Goal: Information Seeking & Learning: Learn about a topic

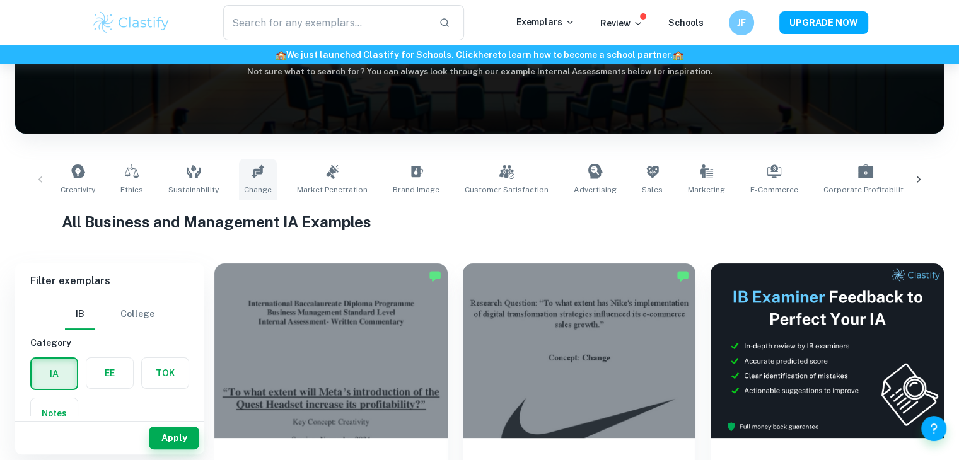
scroll to position [161, 0]
click at [250, 178] on icon at bounding box center [257, 171] width 15 height 15
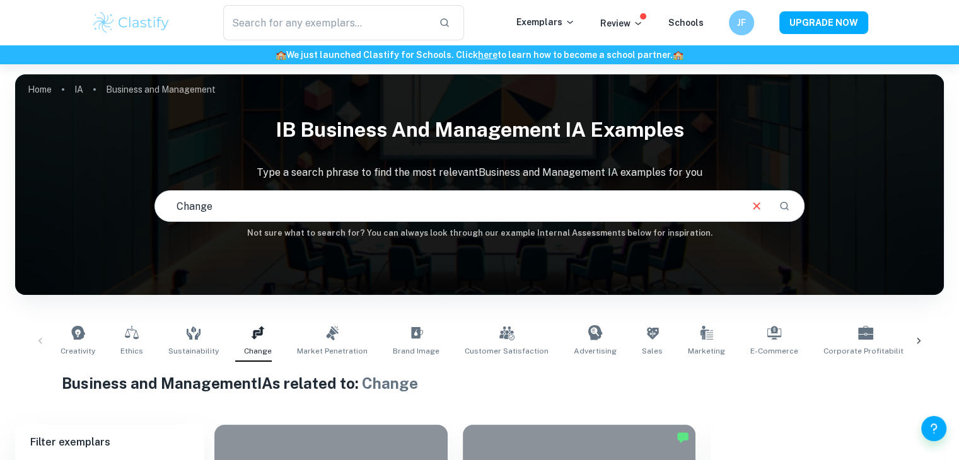
click at [315, 193] on input "text" at bounding box center [447, 206] width 584 height 35
type input "Change tiktok"
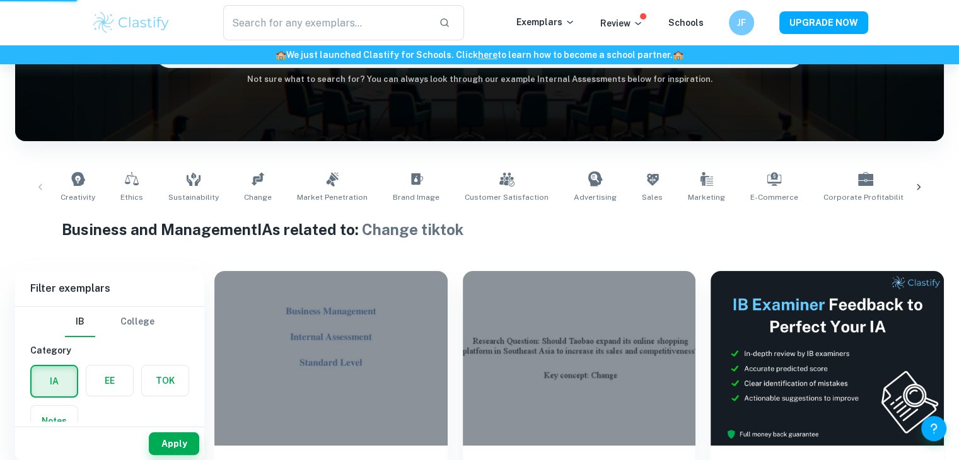
scroll to position [356, 0]
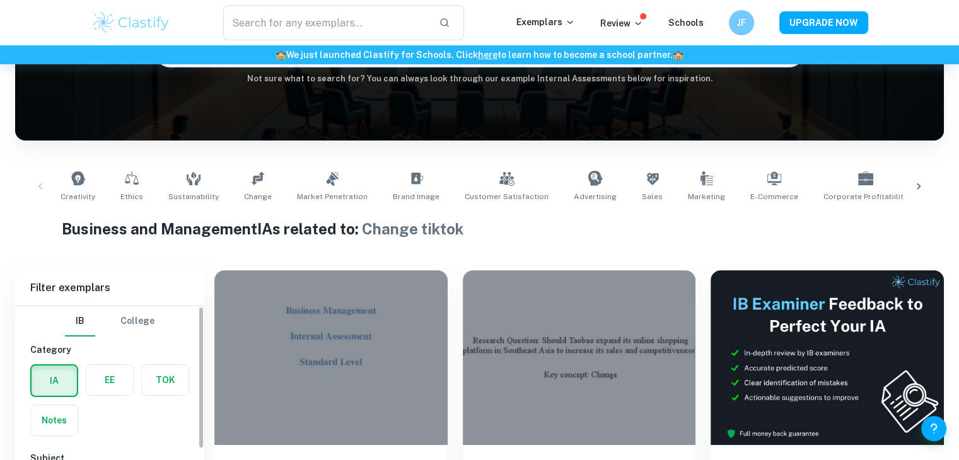
scroll to position [487, 0]
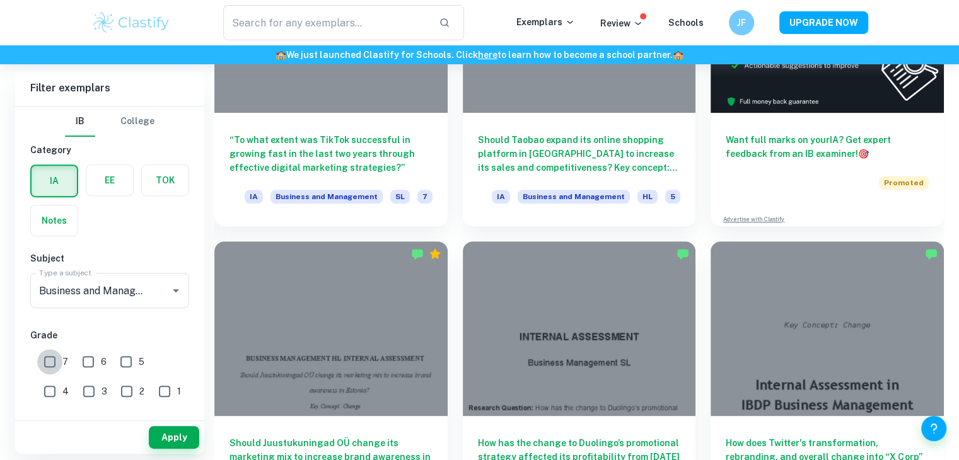
click at [46, 352] on input "7" at bounding box center [49, 361] width 25 height 25
checkbox input "true"
click at [97, 361] on input "6" at bounding box center [88, 361] width 25 height 25
checkbox input "true"
click at [176, 439] on button "Apply" at bounding box center [174, 437] width 50 height 23
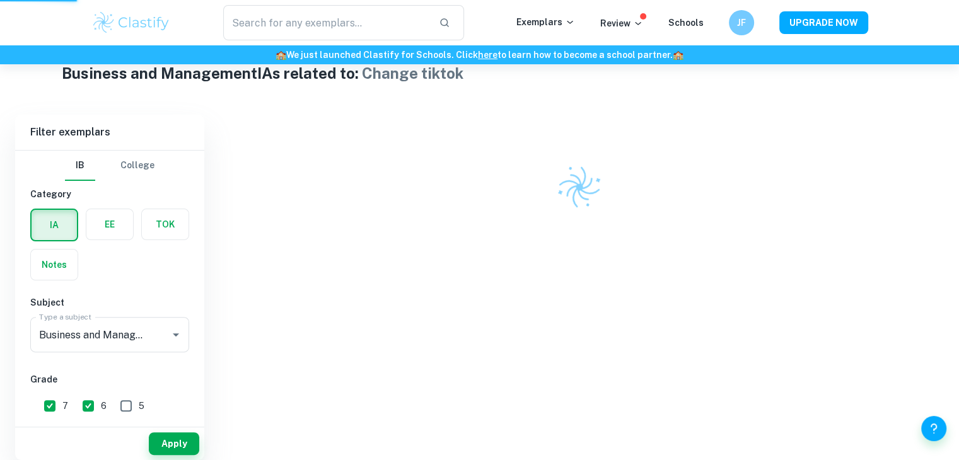
scroll to position [298, 0]
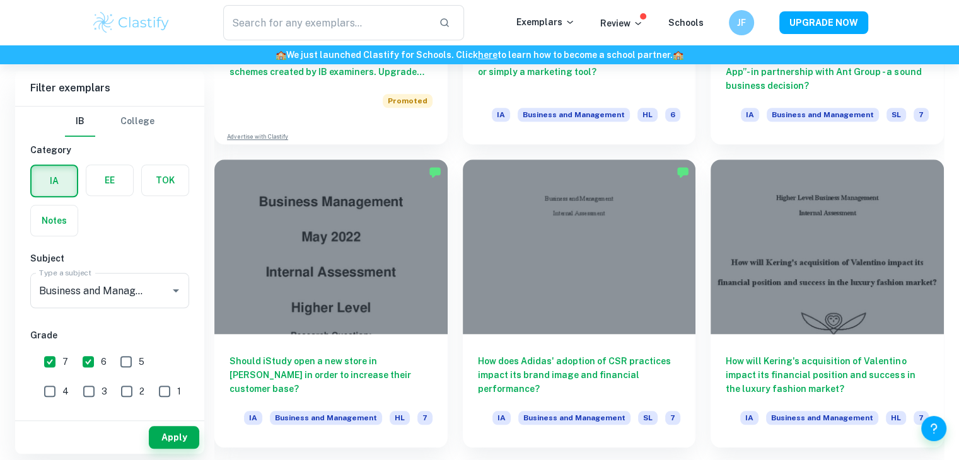
scroll to position [1259, 0]
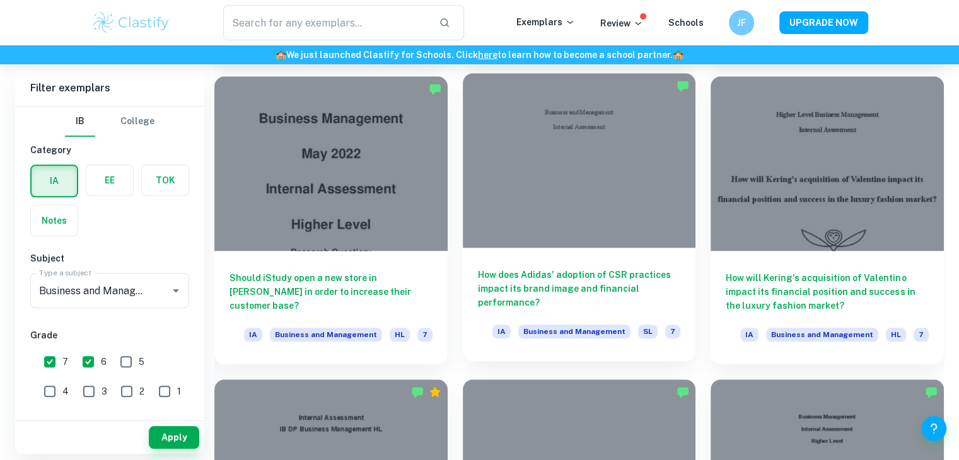
click at [560, 201] on div at bounding box center [579, 160] width 233 height 175
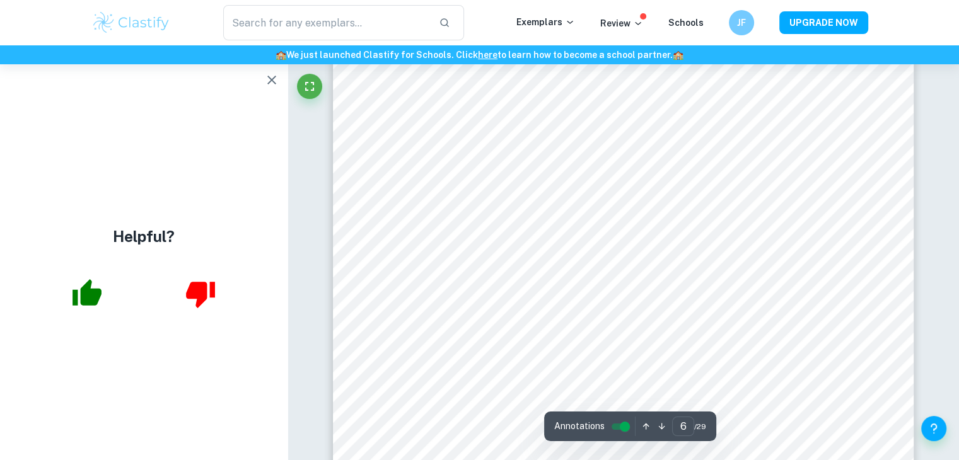
scroll to position [4487, 0]
click at [272, 79] on icon "button" at bounding box center [271, 80] width 9 height 9
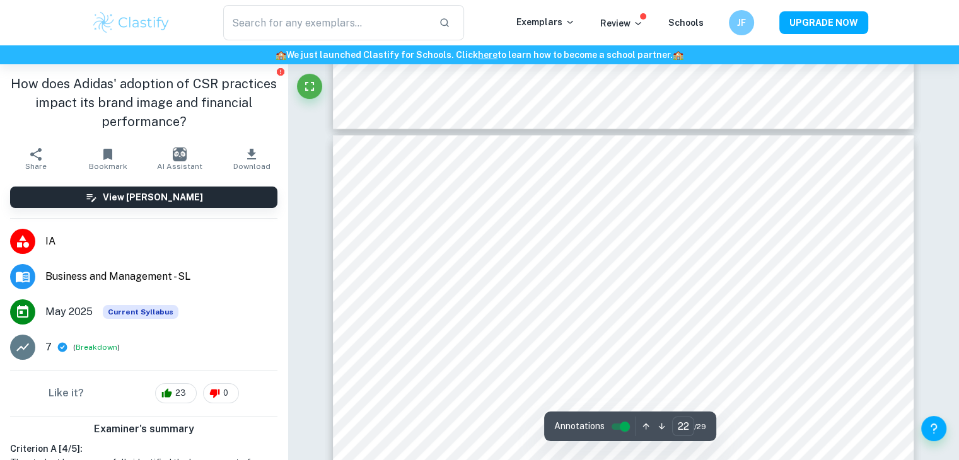
scroll to position [17672, 0]
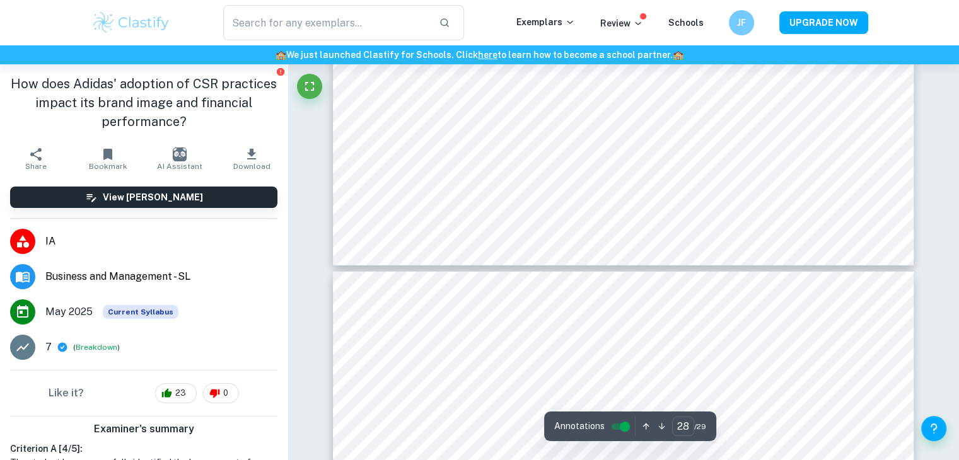
type input "29"
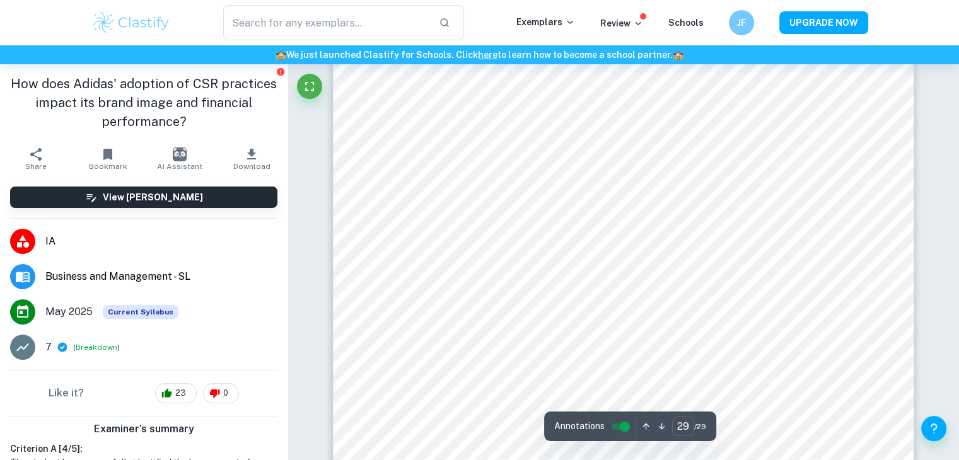
scroll to position [24059, 0]
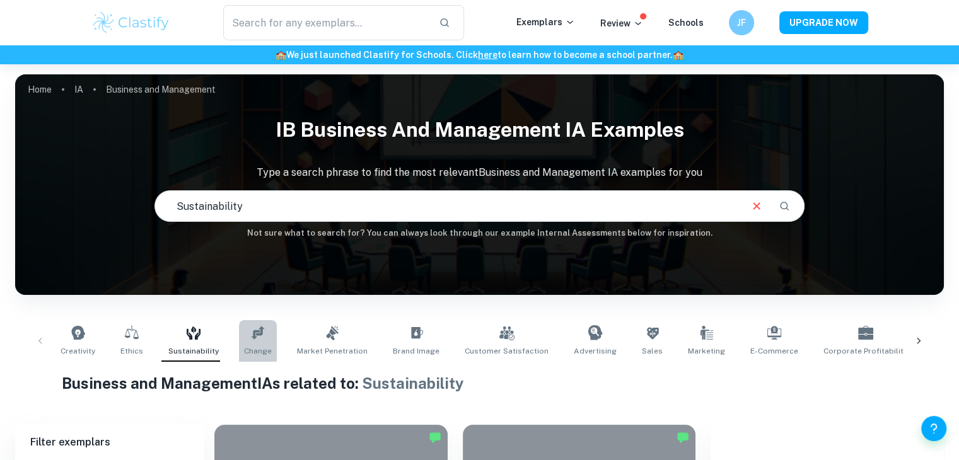
click at [243, 334] on link "Change" at bounding box center [258, 341] width 38 height 42
type input "Change"
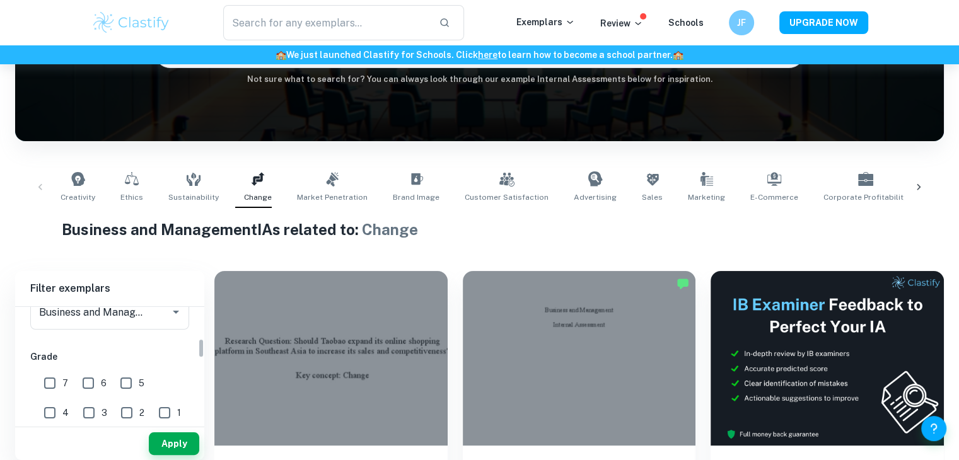
scroll to position [188, 0]
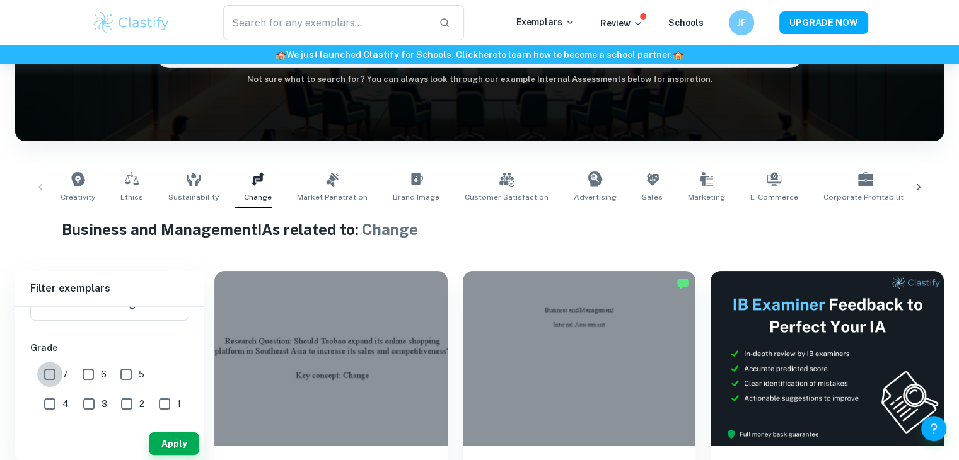
click at [58, 380] on input "7" at bounding box center [49, 374] width 25 height 25
checkbox input "true"
click at [86, 380] on input "6" at bounding box center [88, 374] width 25 height 25
checkbox input "true"
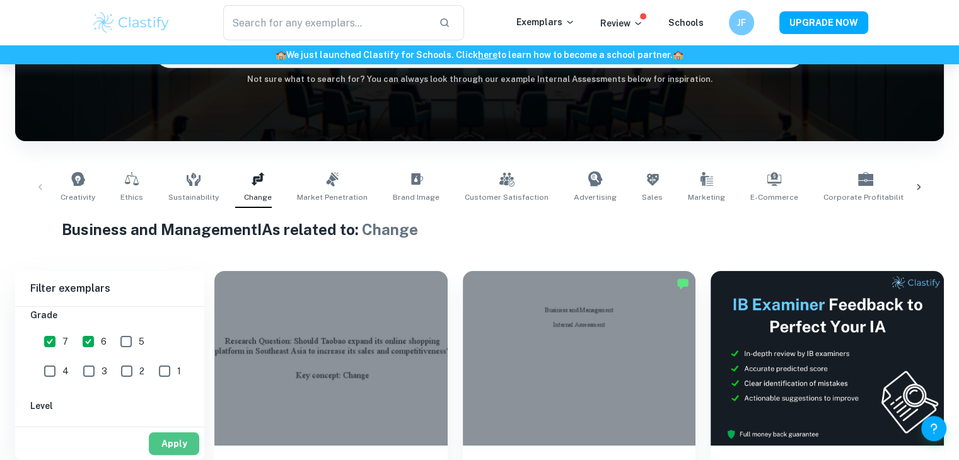
click at [172, 446] on button "Apply" at bounding box center [174, 443] width 50 height 23
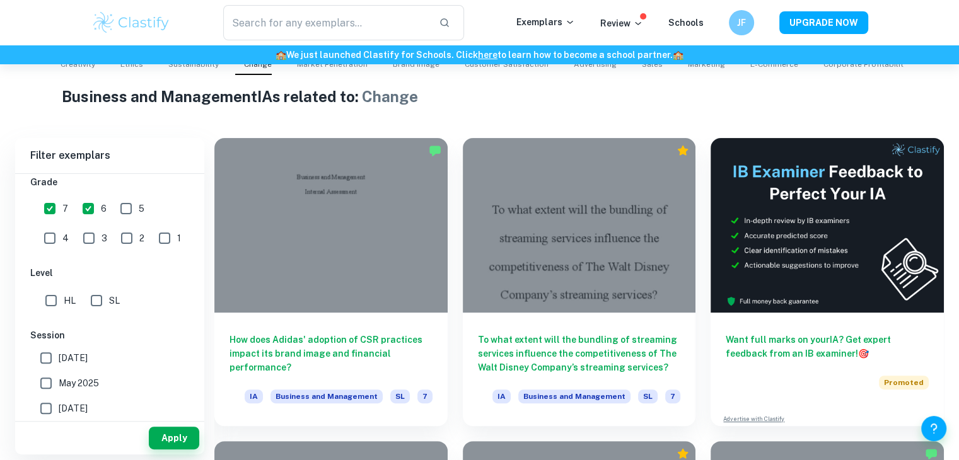
scroll to position [287, 0]
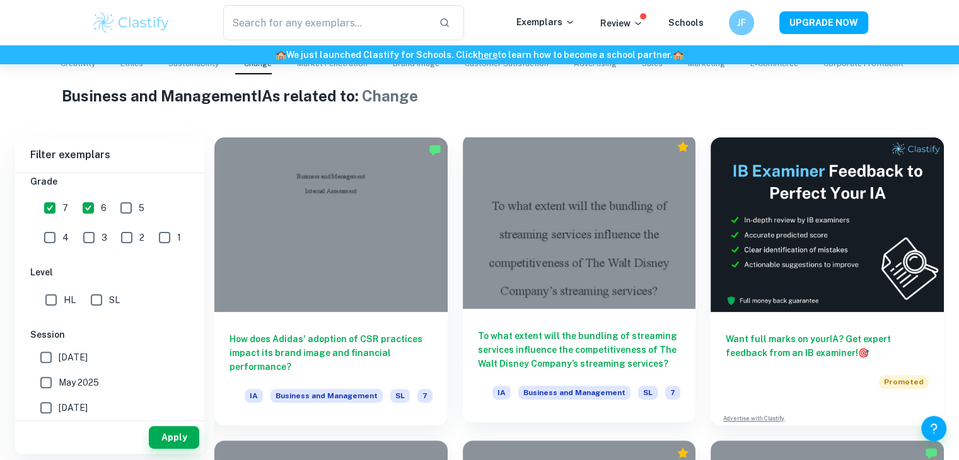
drag, startPoint x: 550, startPoint y: 241, endPoint x: 594, endPoint y: 247, distance: 44.6
click at [594, 247] on div at bounding box center [579, 221] width 233 height 175
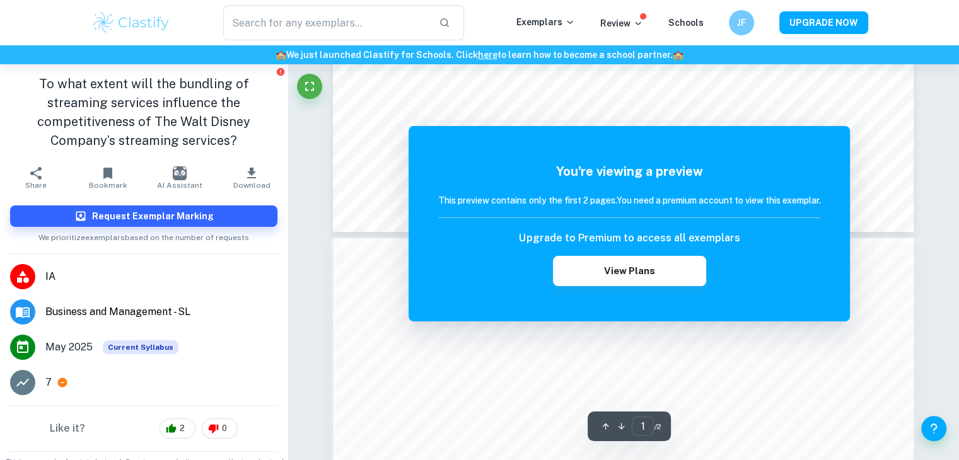
scroll to position [826, 0]
